Goal: Information Seeking & Learning: Learn about a topic

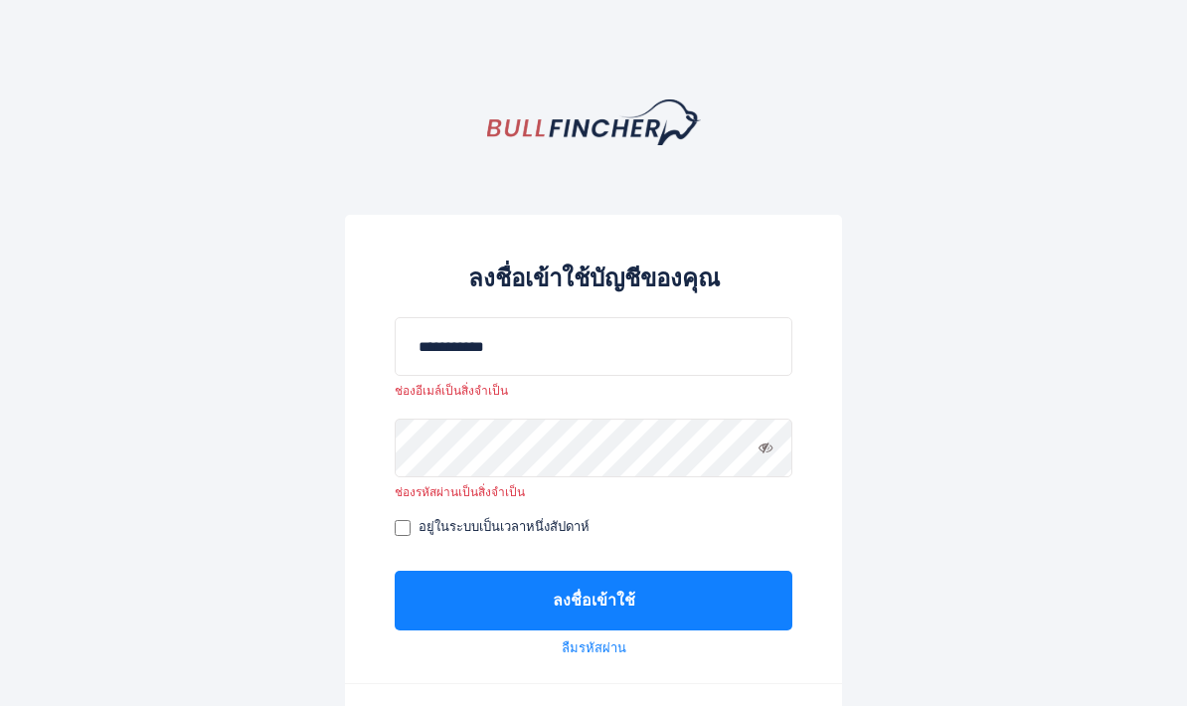
scroll to position [141, 0]
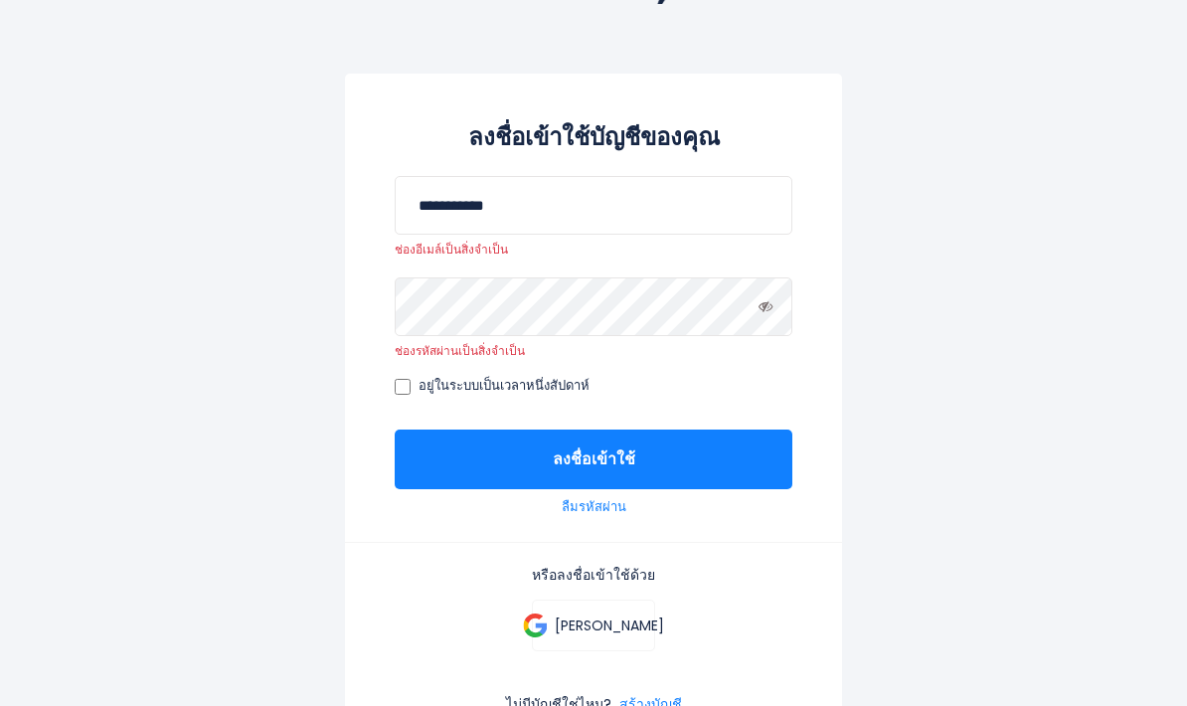
click at [568, 205] on input "**********" at bounding box center [594, 205] width 398 height 59
click at [570, 201] on input "**********" at bounding box center [594, 205] width 398 height 59
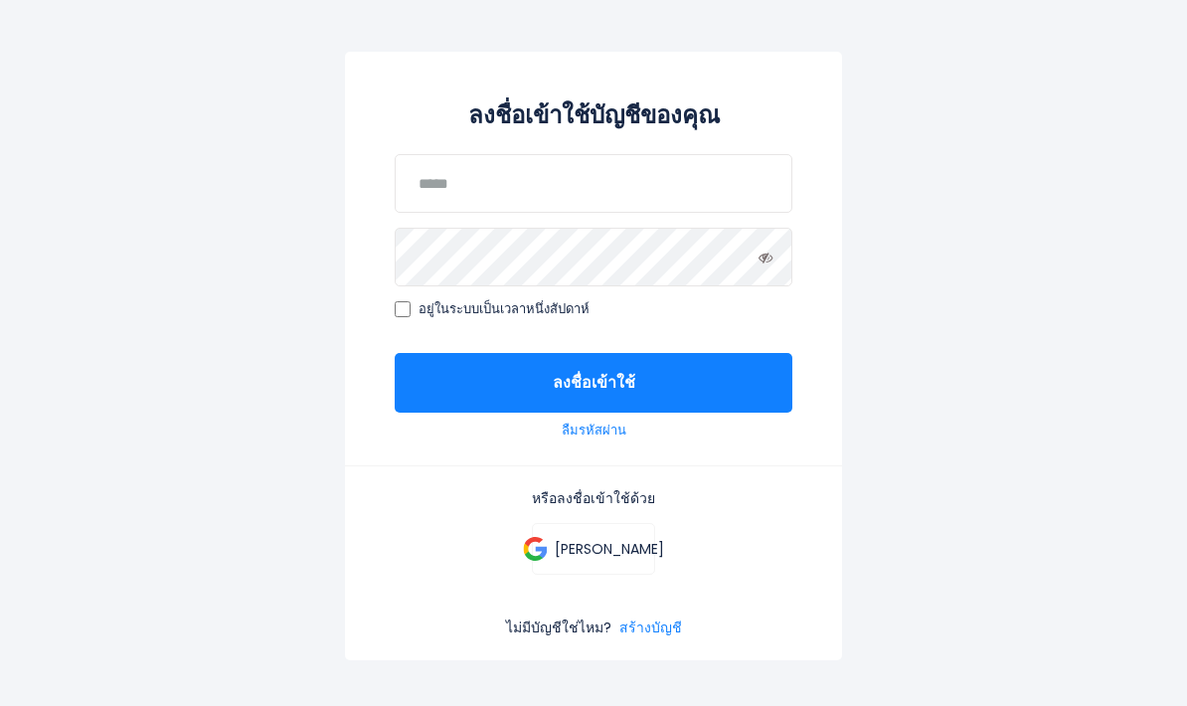
scroll to position [166, 0]
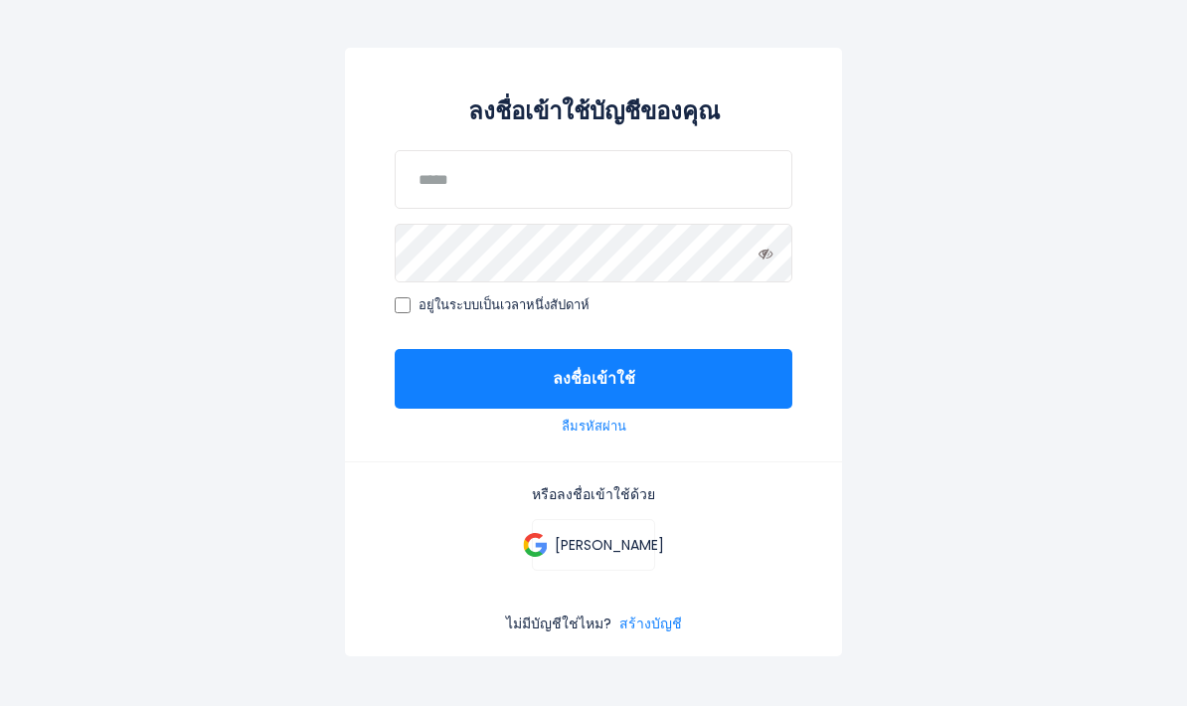
click at [737, 382] on button "ลงชื่อเข้าใช้" at bounding box center [594, 380] width 398 height 60
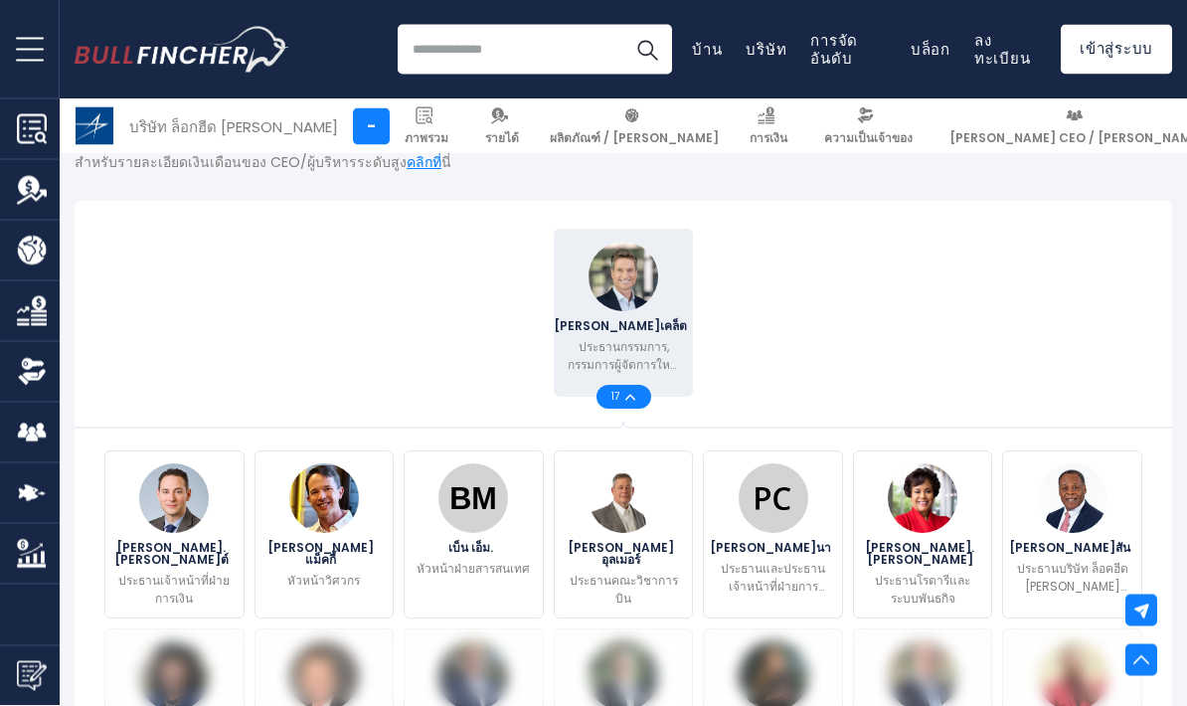
scroll to position [481, 0]
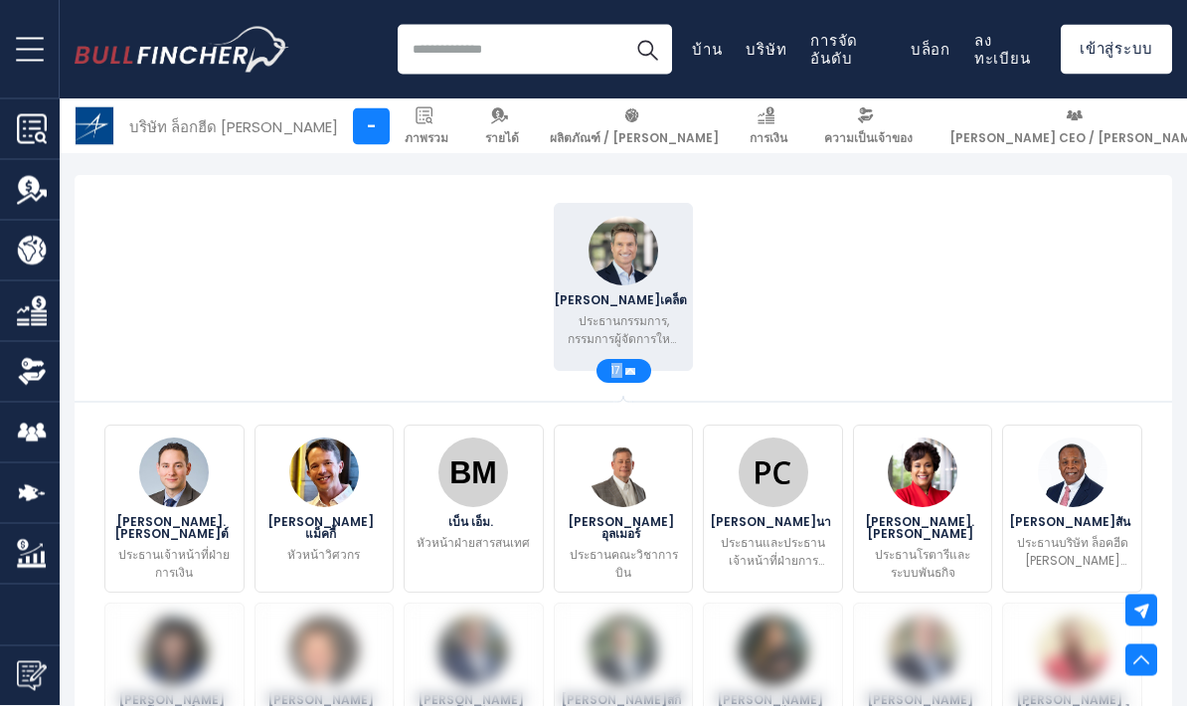
click at [1086, 438] on img at bounding box center [1073, 473] width 70 height 70
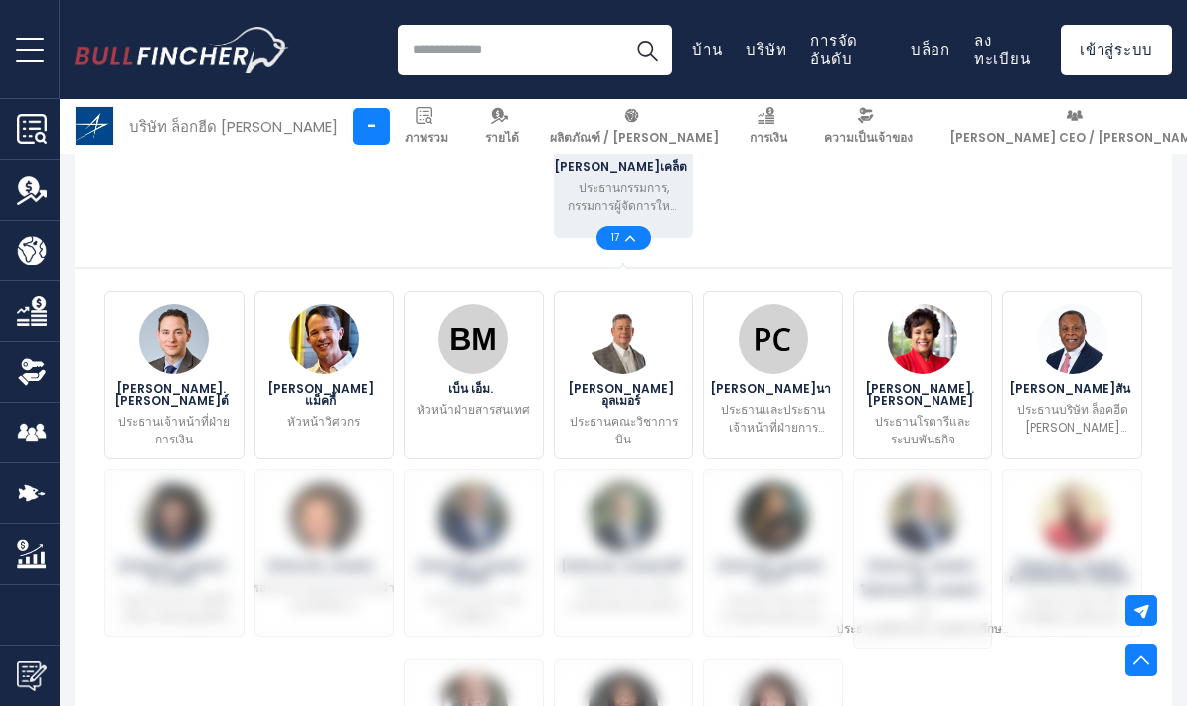
scroll to position [614, 0]
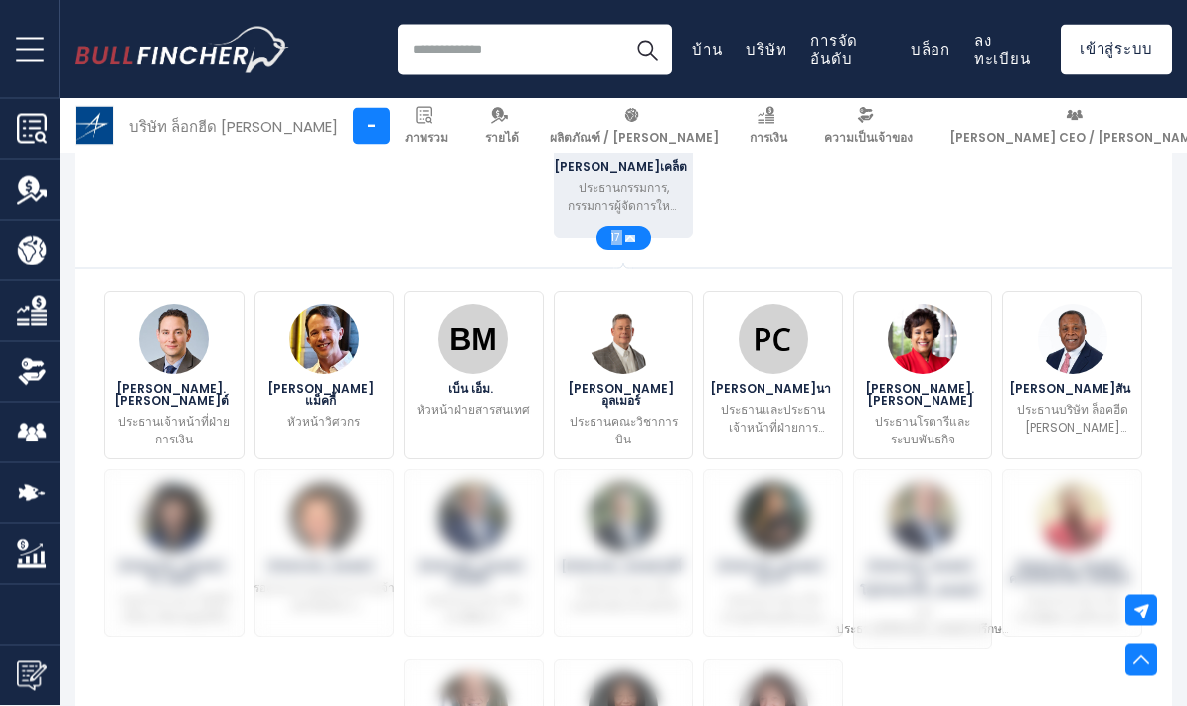
click at [1123, 201] on div "จิม ไทเคล็ต ประธานกรรมการ, กรรมการผู้จัดการใหญ่ และประธานเจ้าหน้าที่บริหาร 17" at bounding box center [623, 155] width 1048 height 178
click at [1055, 592] on font "รองประธานอาวุโสฝ่ายพัฒนาธุรกิจระดับโลก" at bounding box center [1072, 618] width 109 height 53
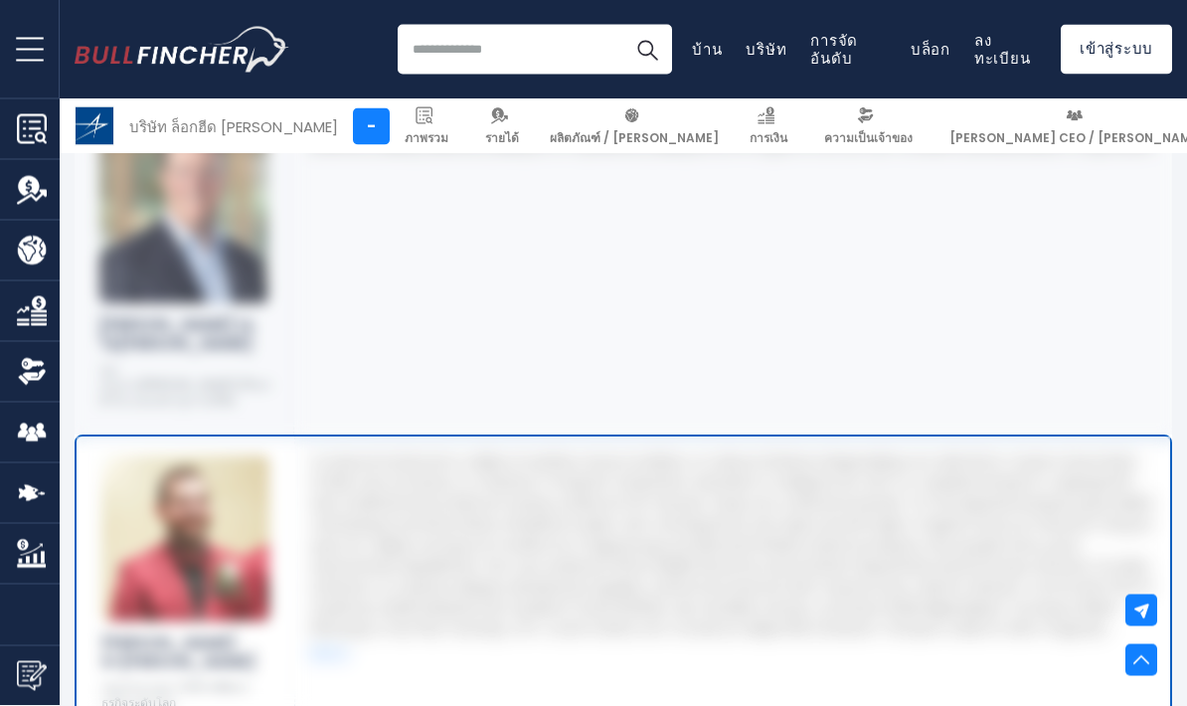
scroll to position [5717, 0]
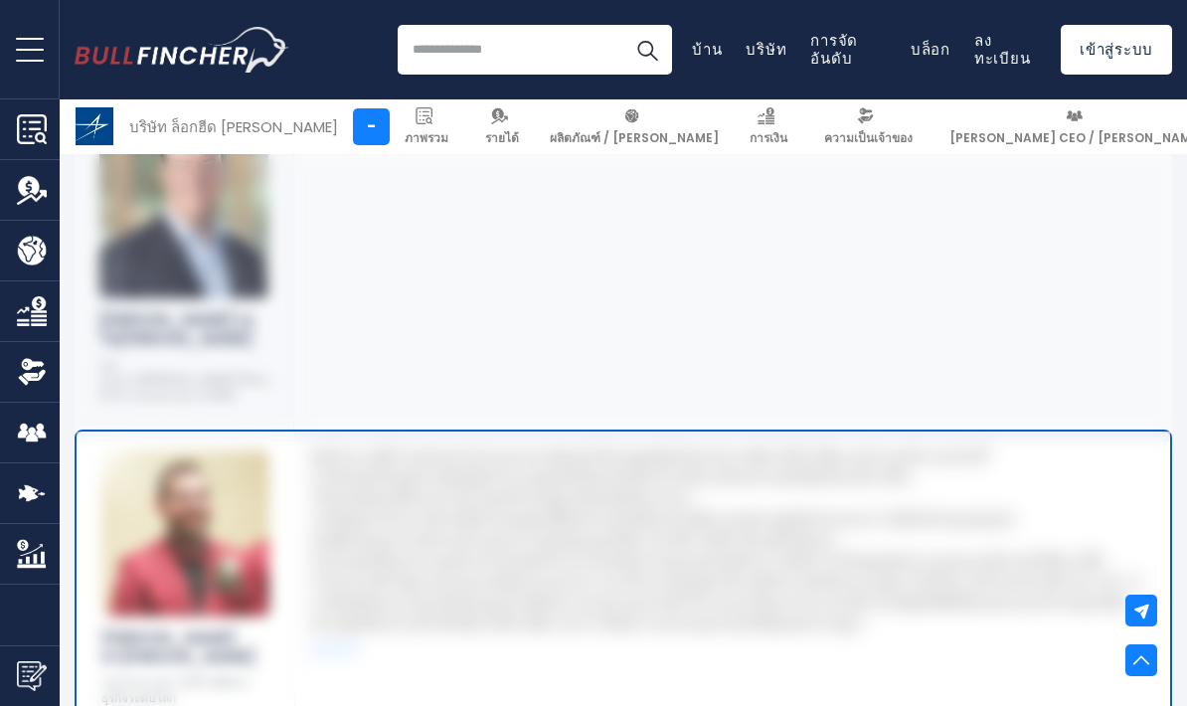
click at [990, 446] on font at bounding box center [730, 644] width 838 height 396
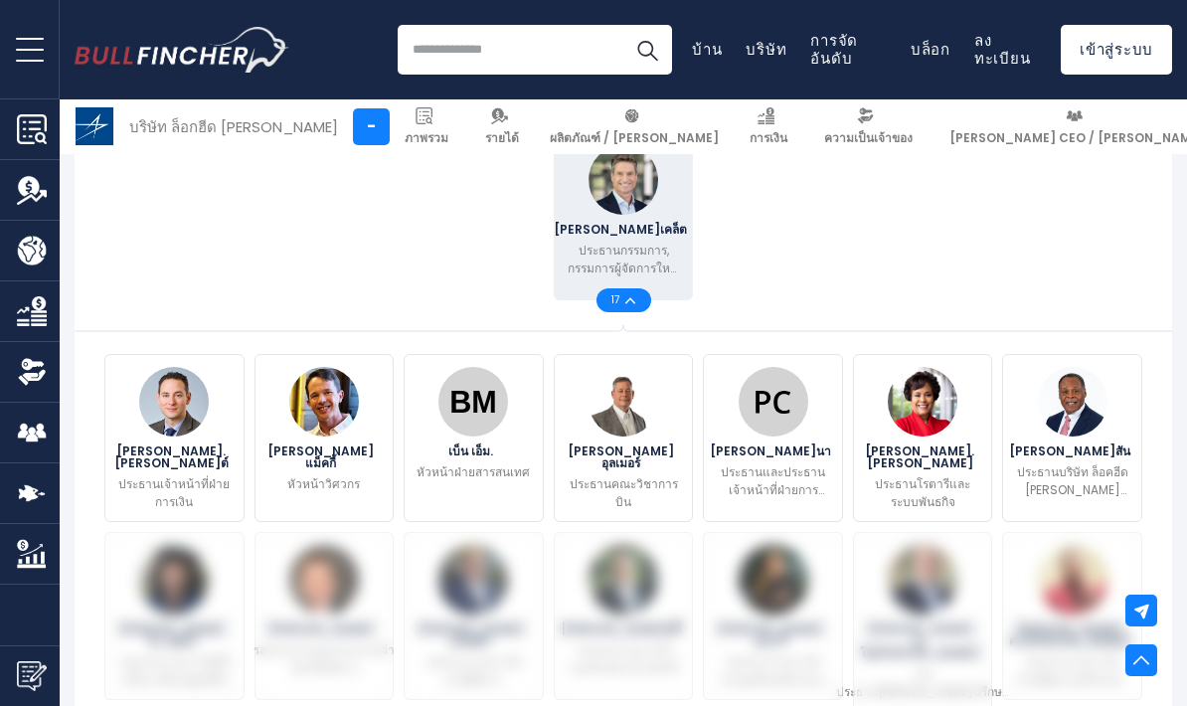
scroll to position [551, 0]
